Goal: Information Seeking & Learning: Learn about a topic

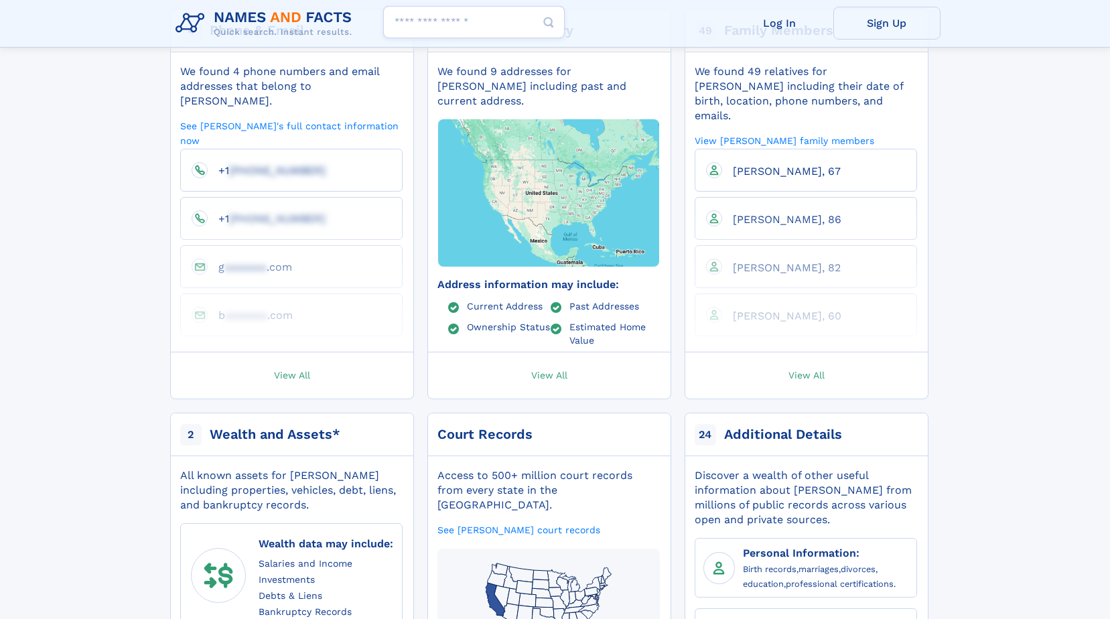
scroll to position [335, 0]
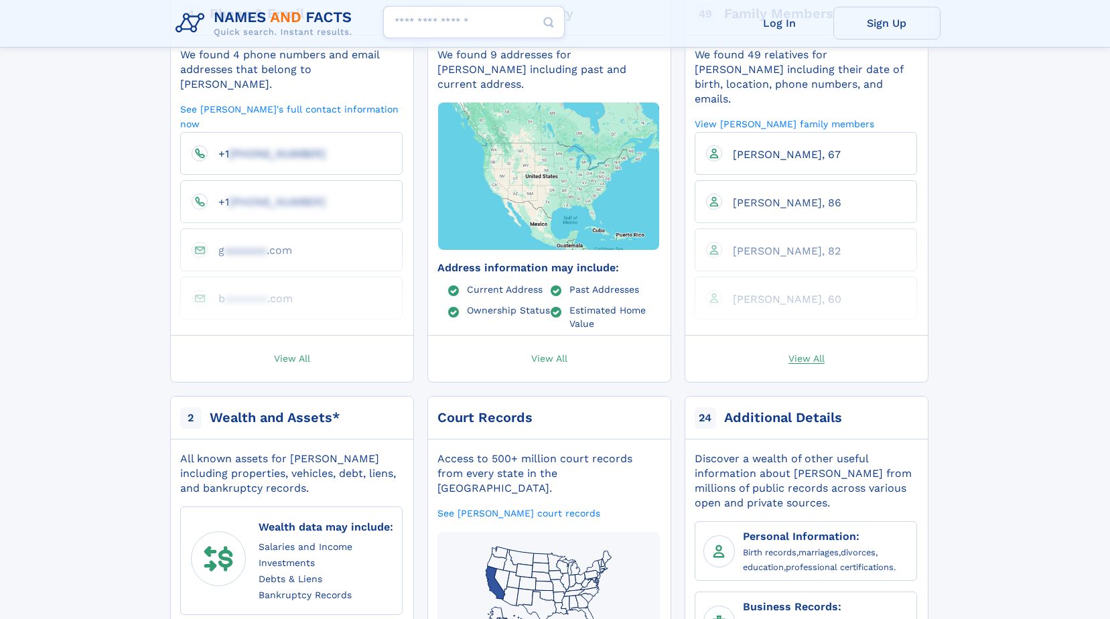
click at [800, 352] on span "View All" at bounding box center [806, 358] width 36 height 12
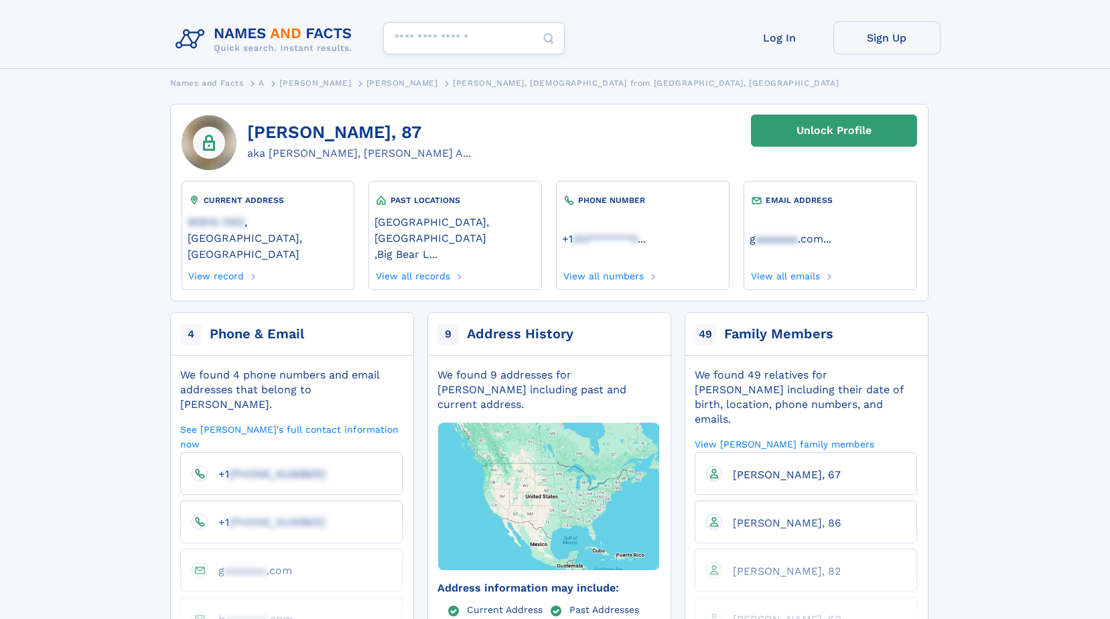
scroll to position [0, 0]
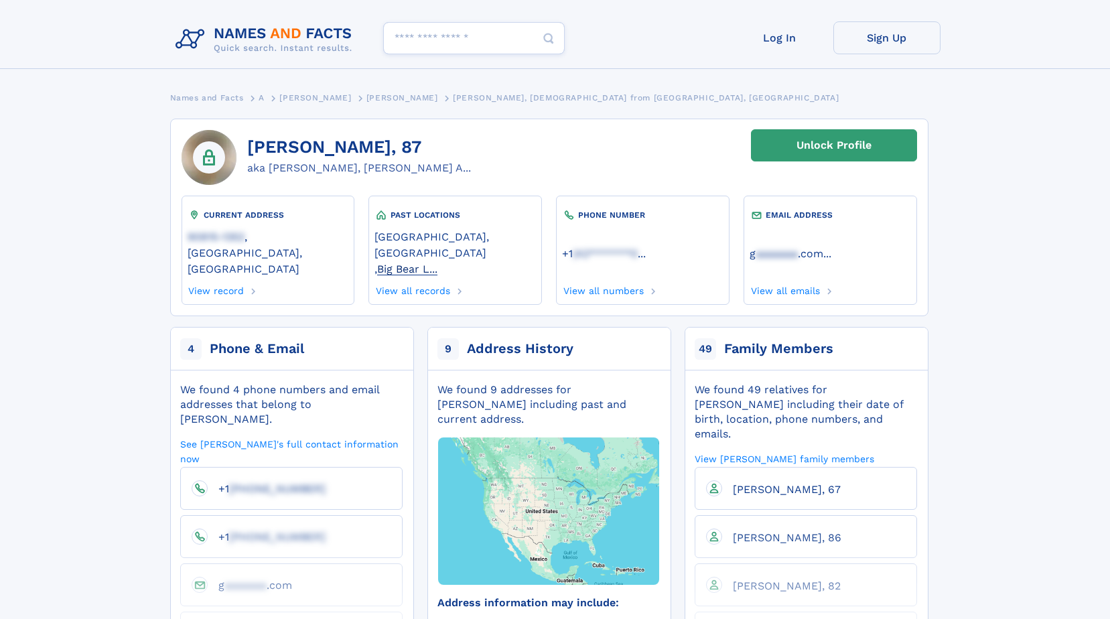
click at [437, 261] on link "Big Bear L..." at bounding box center [407, 268] width 60 height 14
